Goal: Task Accomplishment & Management: Manage account settings

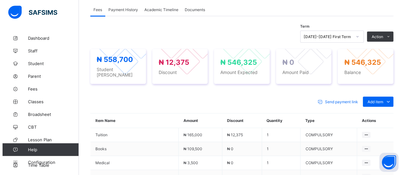
scroll to position [214, 0]
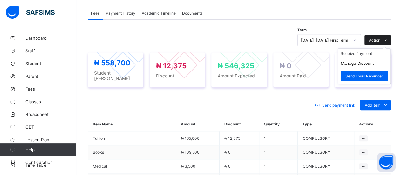
click at [386, 37] on span at bounding box center [385, 40] width 10 height 10
click at [372, 51] on li "Receive Payment" at bounding box center [364, 54] width 52 height 10
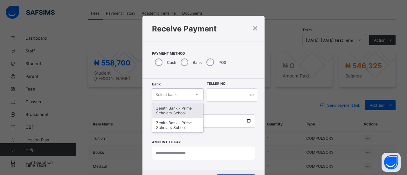
click at [195, 94] on icon at bounding box center [197, 94] width 4 height 6
click at [184, 109] on div "Zenith Bank - Prime Scholars’ School" at bounding box center [177, 110] width 51 height 15
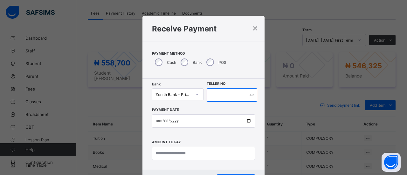
click at [228, 94] on input "text" at bounding box center [232, 94] width 51 height 13
type input "*****"
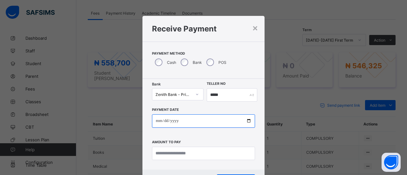
click at [157, 123] on input "date" at bounding box center [203, 120] width 103 height 13
type input "**********"
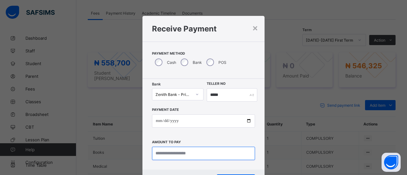
click at [205, 152] on input "currency" at bounding box center [203, 153] width 103 height 13
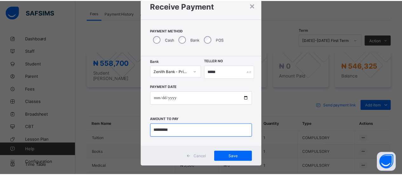
scroll to position [30, 0]
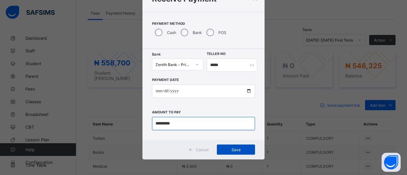
type input "*********"
click at [222, 149] on span "Save" at bounding box center [235, 149] width 29 height 5
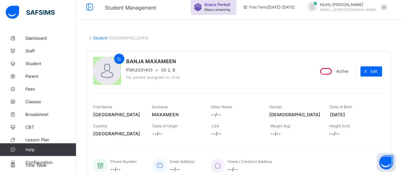
scroll to position [0, 0]
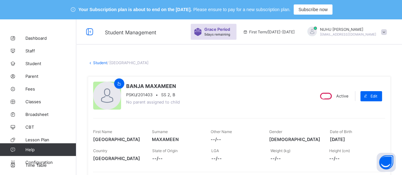
click at [105, 63] on link "Student" at bounding box center [100, 62] width 14 height 5
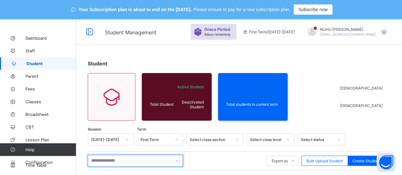
click at [122, 162] on input "text" at bounding box center [135, 161] width 95 height 12
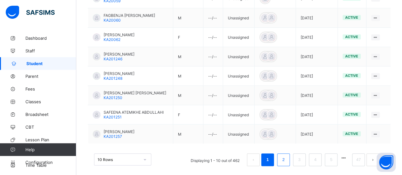
scroll to position [244, 0]
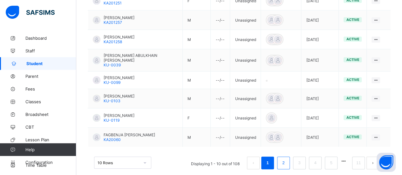
click at [286, 159] on link "2" at bounding box center [283, 163] width 6 height 8
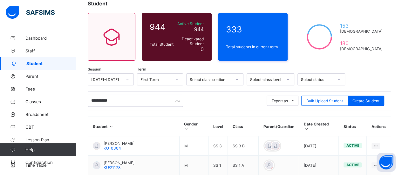
scroll to position [56, 0]
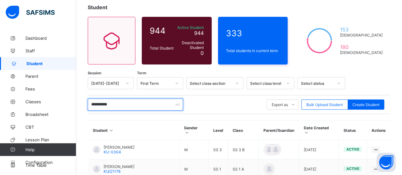
drag, startPoint x: 129, startPoint y: 103, endPoint x: 85, endPoint y: 103, distance: 44.2
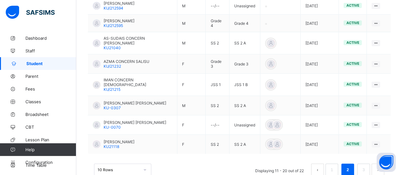
scroll to position [243, 0]
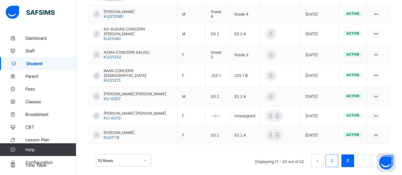
type input "*****"
click at [335, 157] on link "1" at bounding box center [332, 161] width 6 height 8
click at [366, 157] on link "3" at bounding box center [363, 161] width 6 height 8
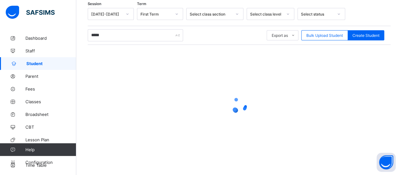
scroll to position [125, 0]
click at [33, 102] on span "Classes" at bounding box center [50, 101] width 51 height 5
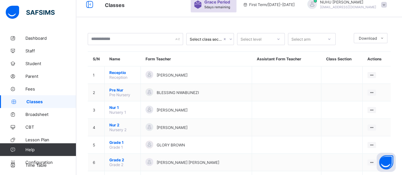
scroll to position [125, 0]
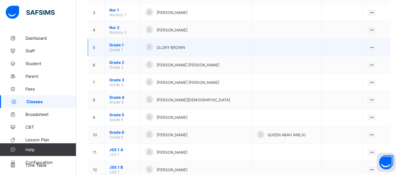
click at [210, 43] on div "GLORY BROWN" at bounding box center [196, 47] width 101 height 9
click at [353, 57] on div "View Class" at bounding box center [355, 60] width 36 height 6
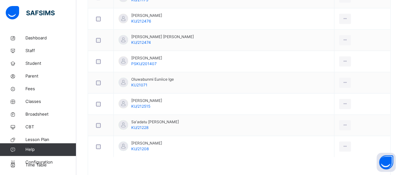
scroll to position [443, 0]
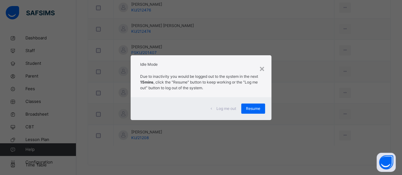
click at [156, 161] on div "× Idle Mode Due to inactivity you would be logged out to the system in the next…" at bounding box center [201, 87] width 402 height 175
click at [160, 163] on div "× Idle Mode Due to inactivity you would be logged out to the system in the next…" at bounding box center [201, 87] width 402 height 175
click at [162, 162] on div "× Idle Mode Due to inactivity you would be logged out to the system in the next…" at bounding box center [201, 87] width 402 height 175
click at [280, 36] on div "× Idle Mode Due to inactivity you would be logged out to the system in the next…" at bounding box center [201, 87] width 402 height 175
click at [259, 109] on span "Resume" at bounding box center [253, 109] width 14 height 6
